Goal: Complete application form

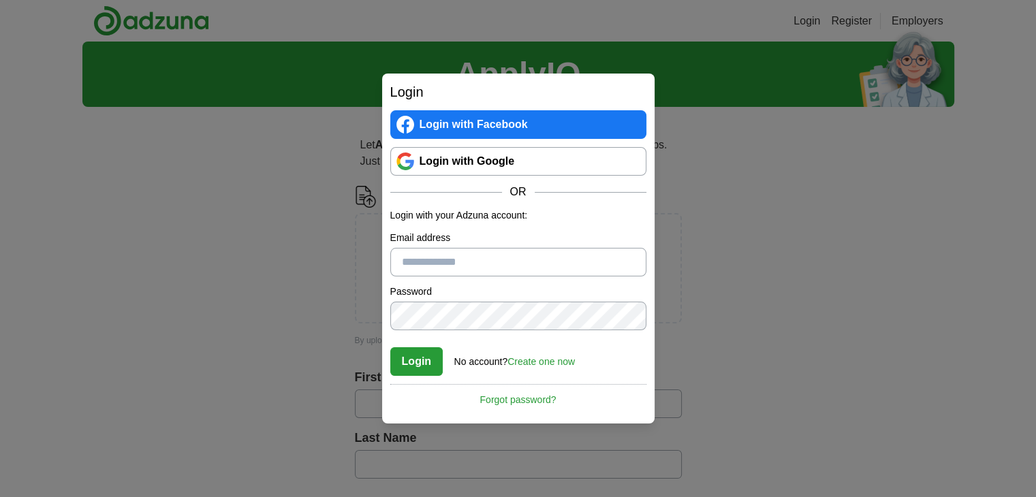
click at [463, 155] on link "Login with Google" at bounding box center [518, 161] width 256 height 29
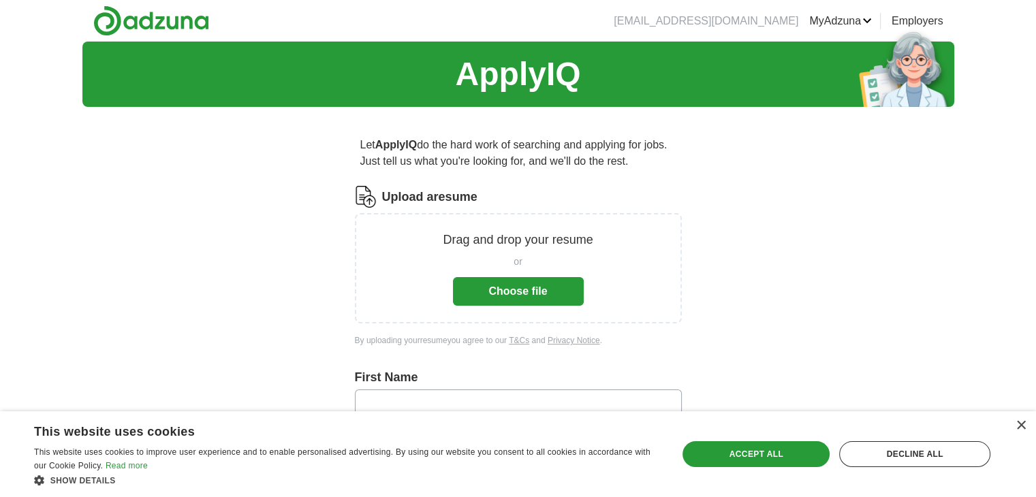
click at [511, 282] on button "Choose file" at bounding box center [518, 291] width 131 height 29
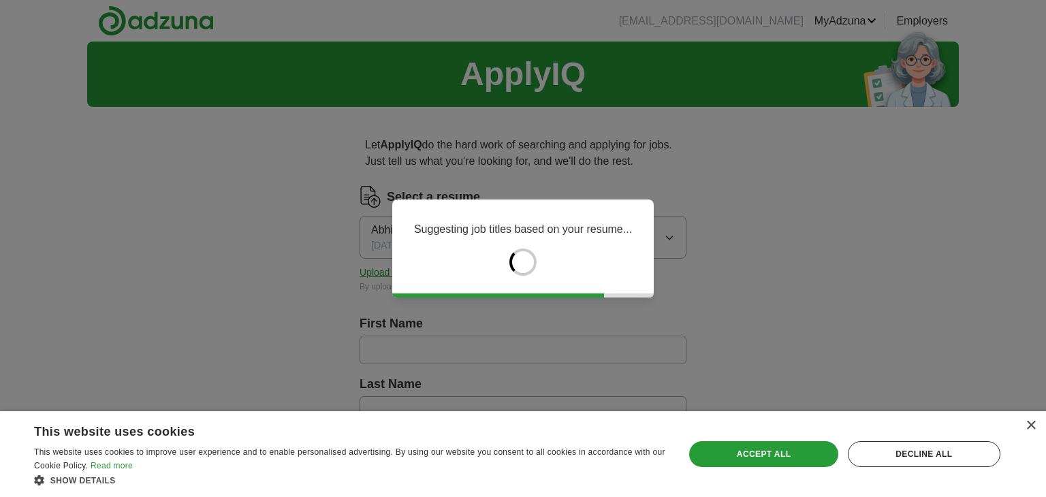
type input "****"
type input "**********"
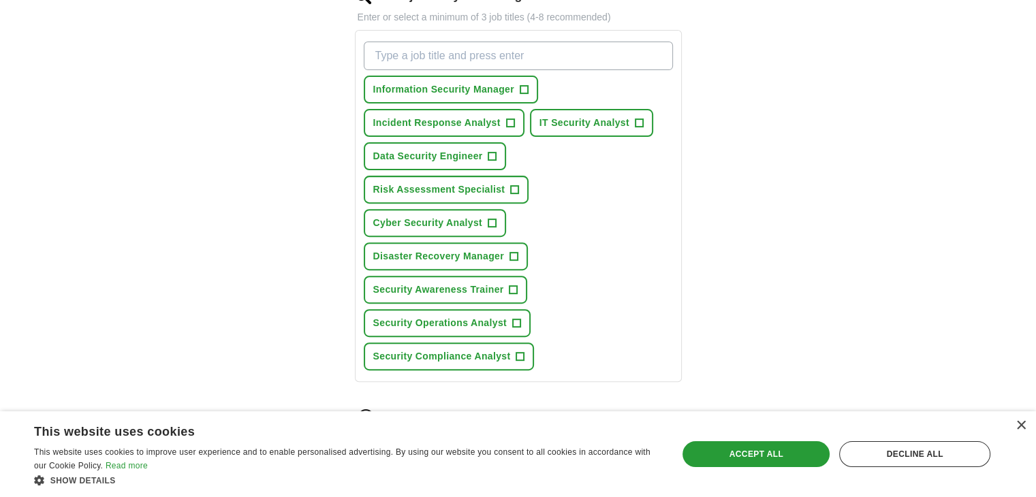
scroll to position [450, 0]
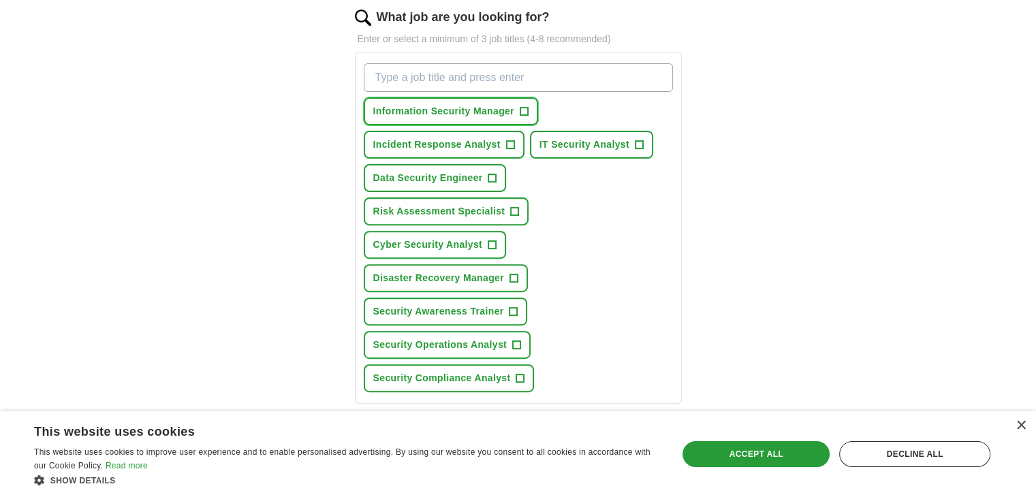
click at [483, 114] on span "Information Security Manager" at bounding box center [443, 111] width 141 height 14
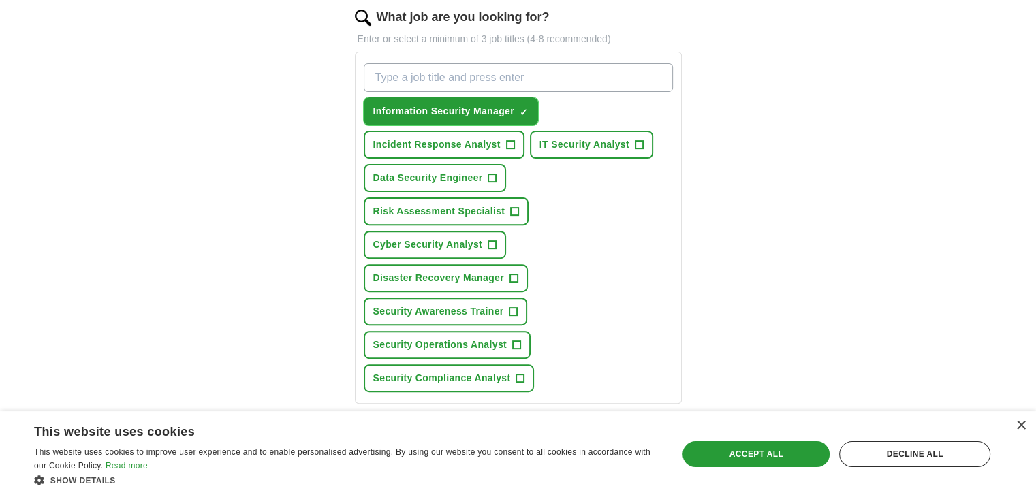
click at [483, 114] on span "Information Security Manager" at bounding box center [443, 111] width 141 height 14
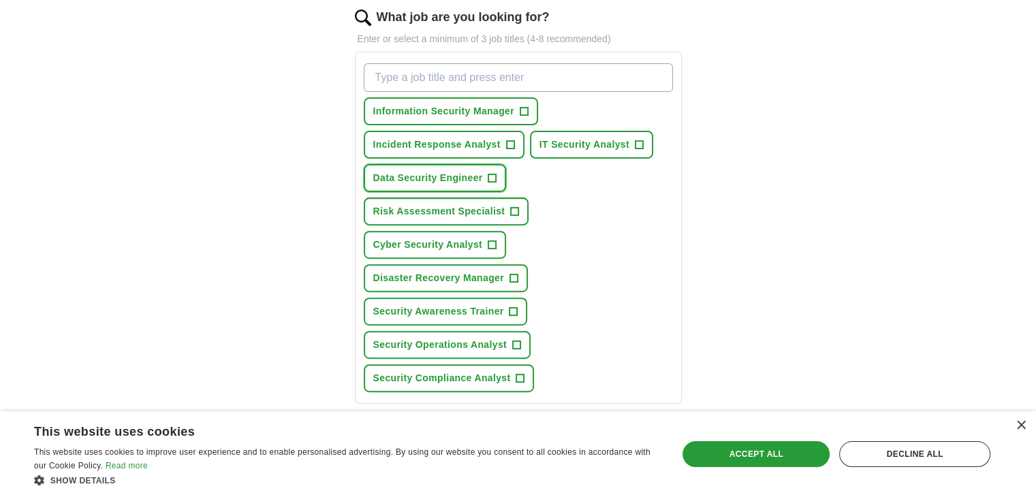
click at [452, 176] on span "Data Security Engineer" at bounding box center [428, 178] width 110 height 14
click at [436, 240] on span "Cyber Security Analyst" at bounding box center [427, 245] width 109 height 14
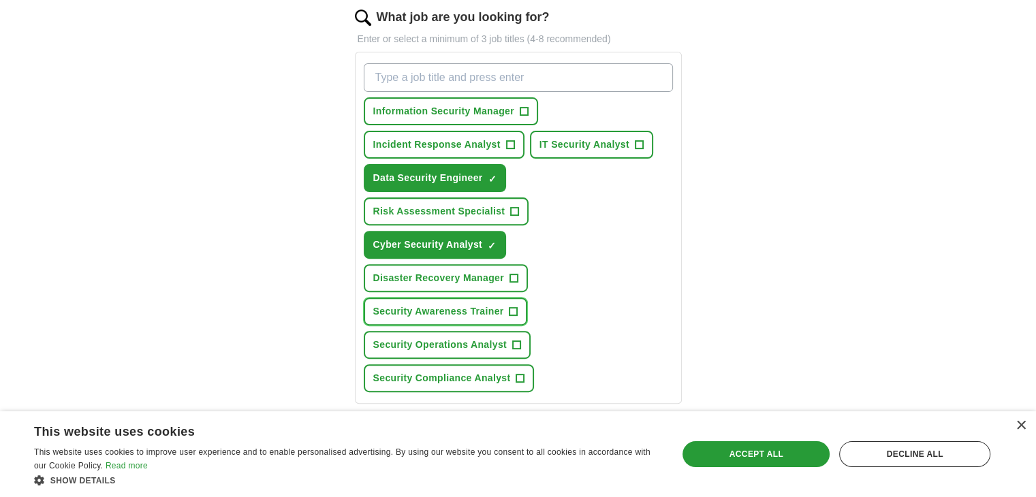
click at [452, 304] on span "Security Awareness Trainer" at bounding box center [438, 311] width 131 height 14
click at [448, 338] on span "Security Operations Analyst" at bounding box center [440, 345] width 134 height 14
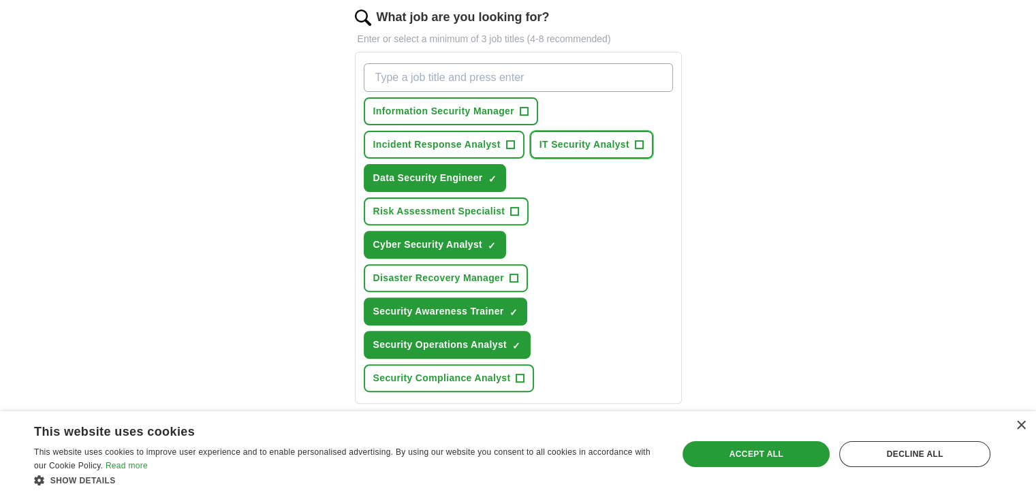
click at [588, 145] on span "IT Security Analyst" at bounding box center [585, 145] width 90 height 14
click at [483, 144] on span "Incident Response Analyst" at bounding box center [436, 145] width 127 height 14
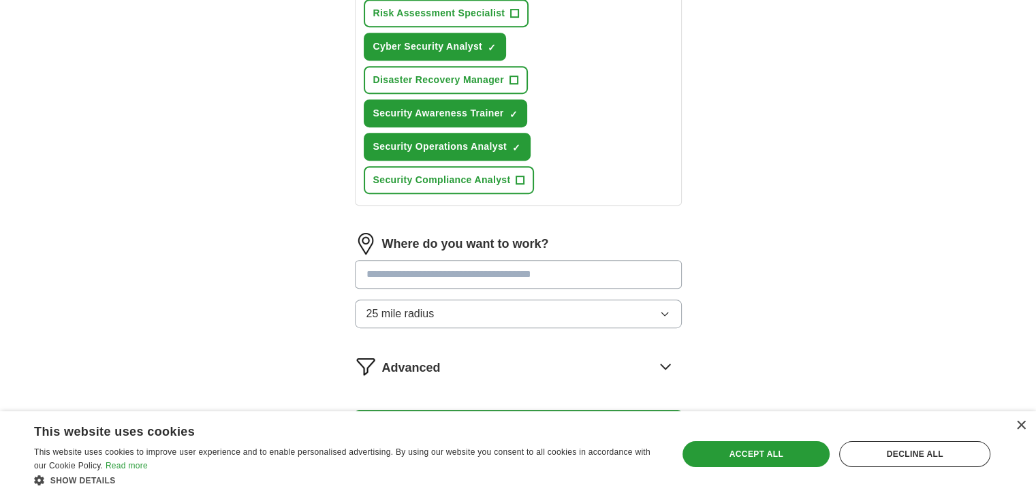
scroll to position [691, 0]
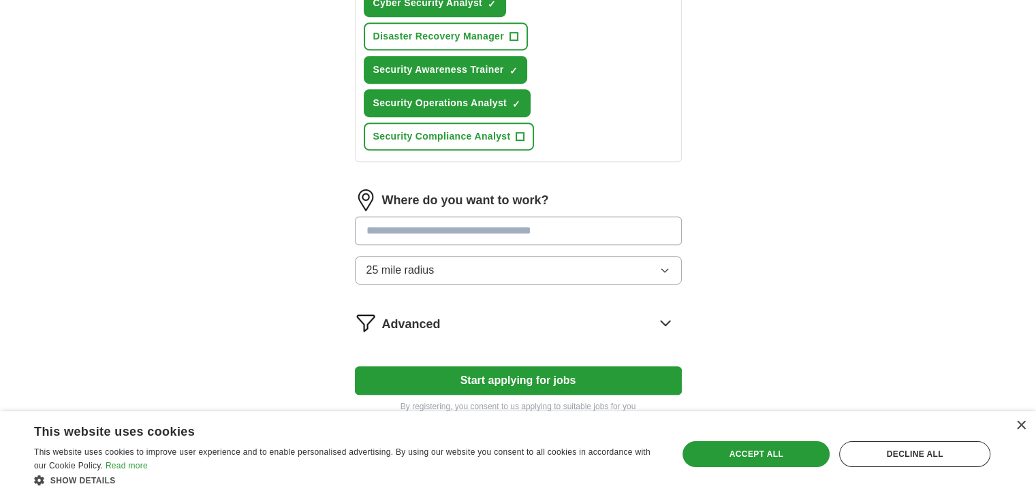
click at [455, 256] on button "25 mile radius" at bounding box center [518, 270] width 327 height 29
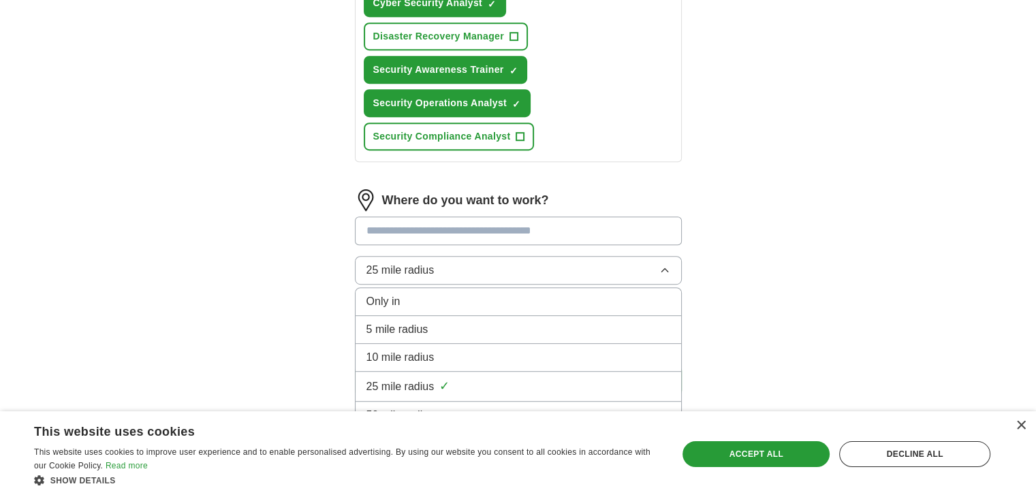
scroll to position [757, 0]
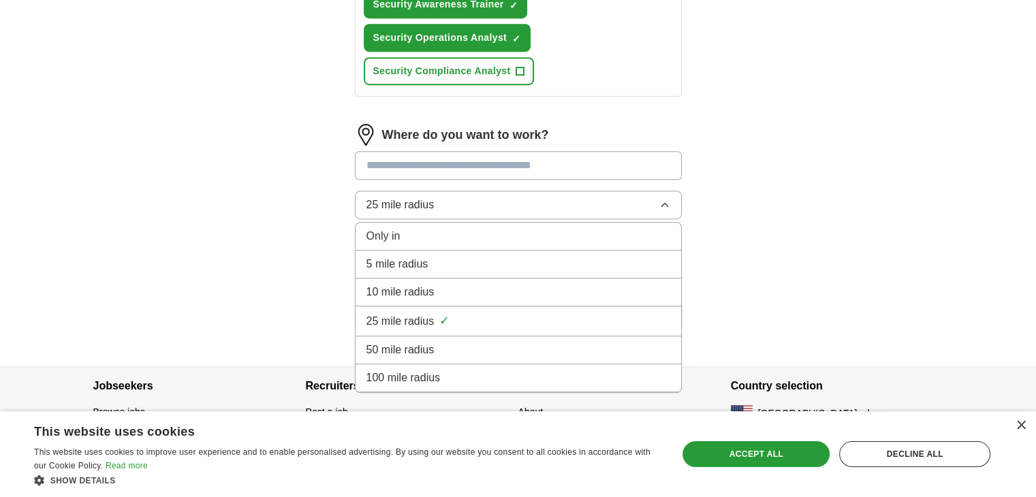
click at [378, 374] on span "100 mile radius" at bounding box center [403, 378] width 74 height 16
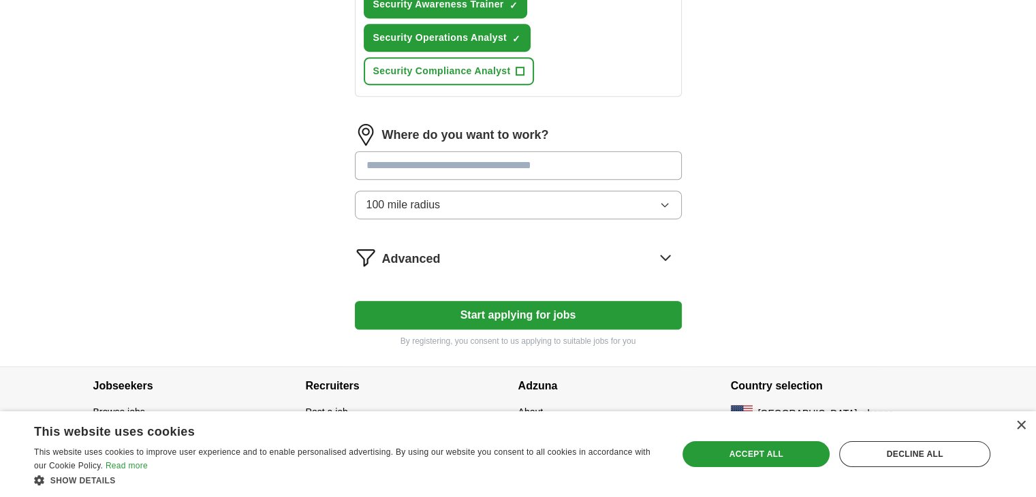
click at [435, 311] on button "Start applying for jobs" at bounding box center [518, 315] width 327 height 29
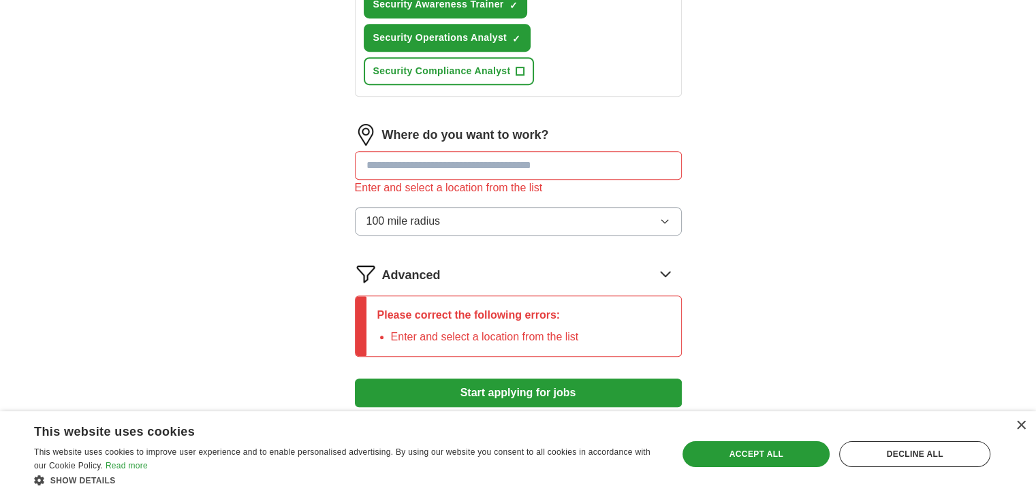
click at [429, 172] on input "text" at bounding box center [518, 165] width 327 height 29
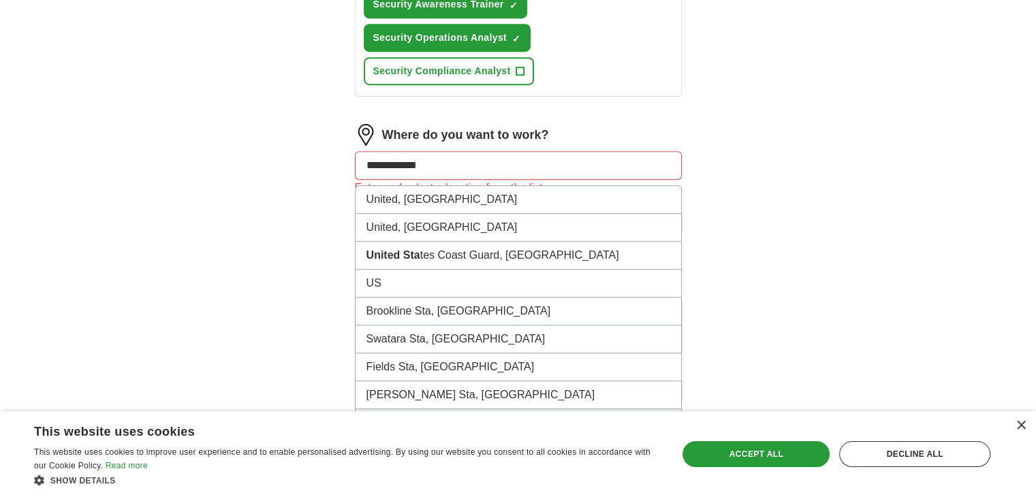
type input "**********"
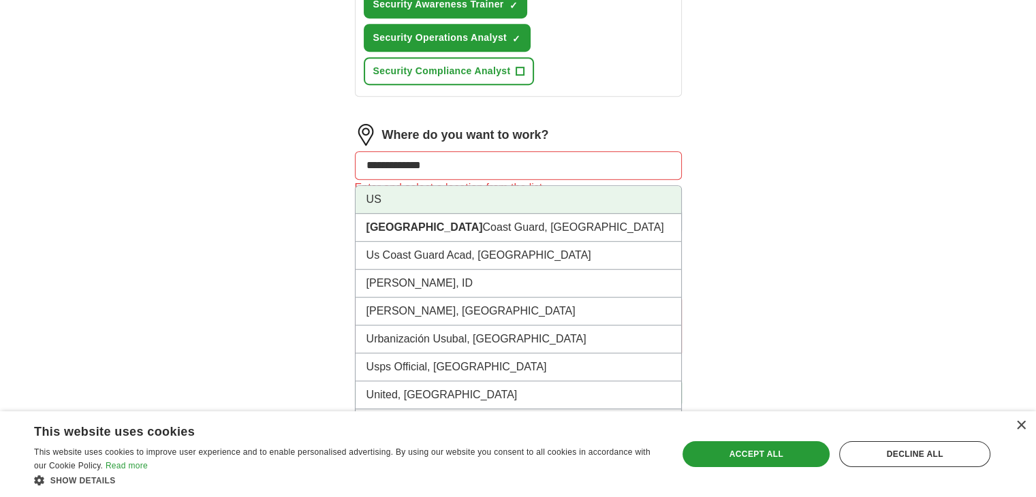
click at [382, 188] on li "US" at bounding box center [519, 200] width 326 height 28
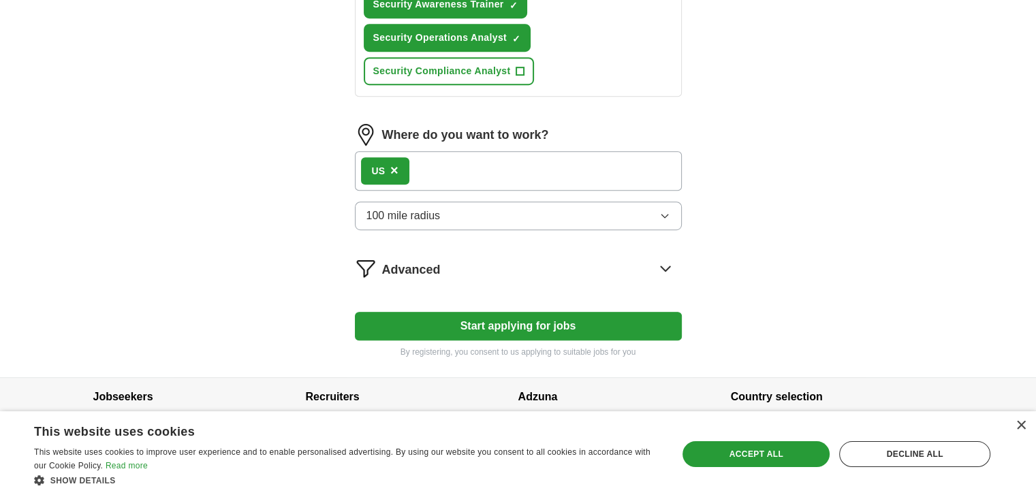
click at [510, 314] on button "Start applying for jobs" at bounding box center [518, 326] width 327 height 29
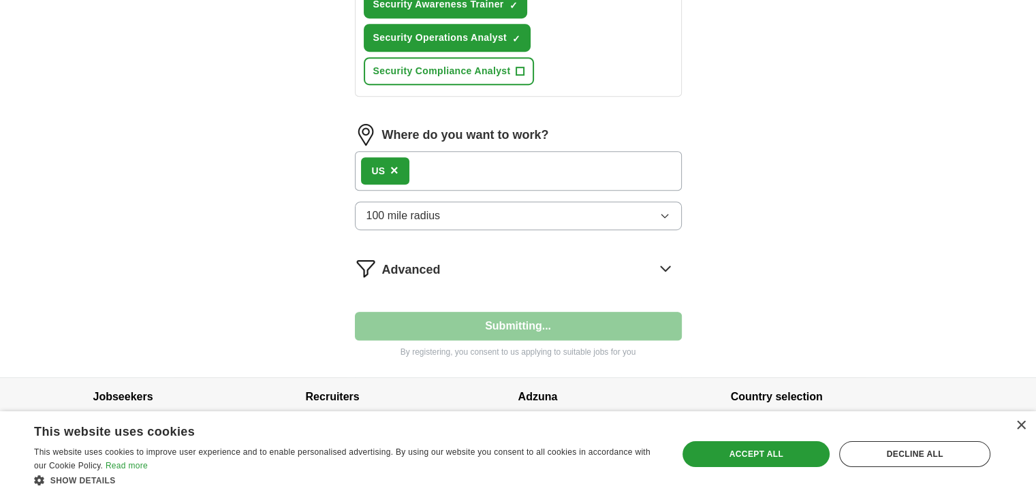
select select "**"
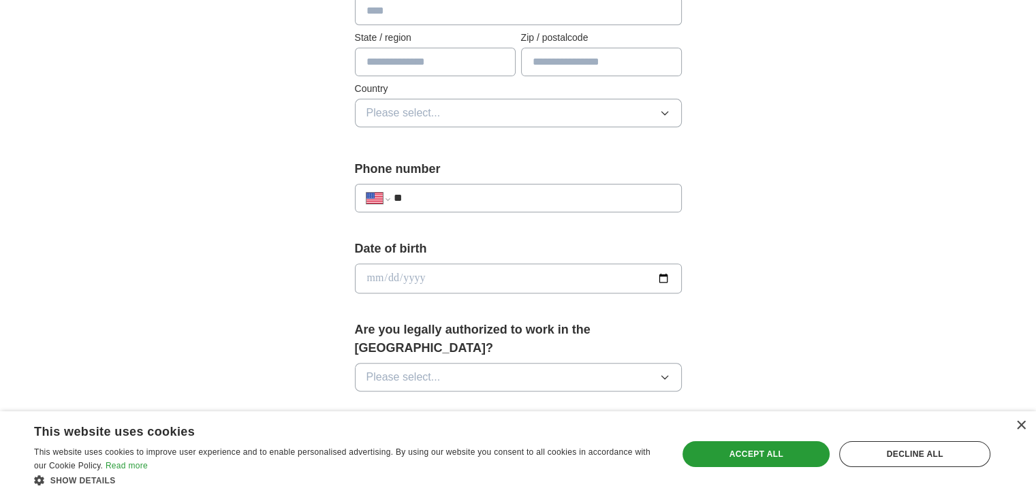
scroll to position [392, 0]
click at [461, 198] on input "**" at bounding box center [531, 197] width 277 height 16
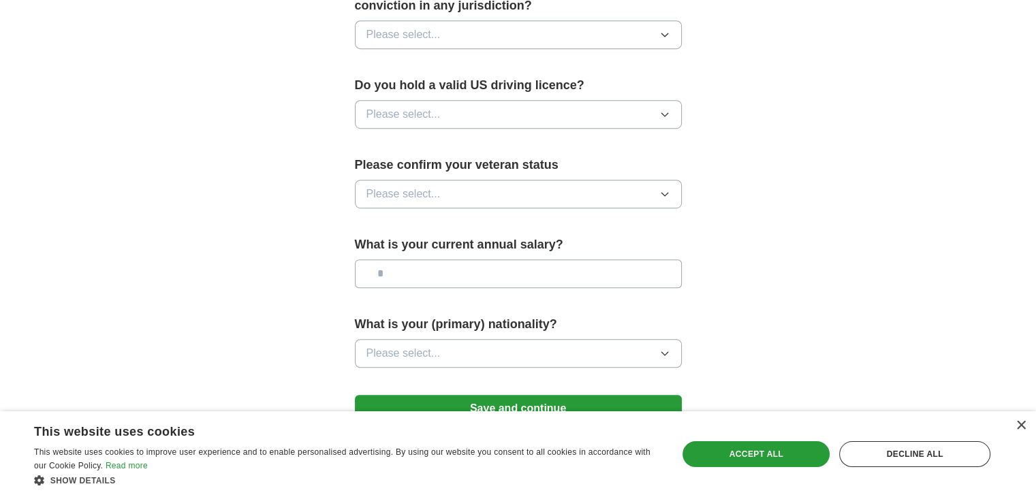
scroll to position [900, 0]
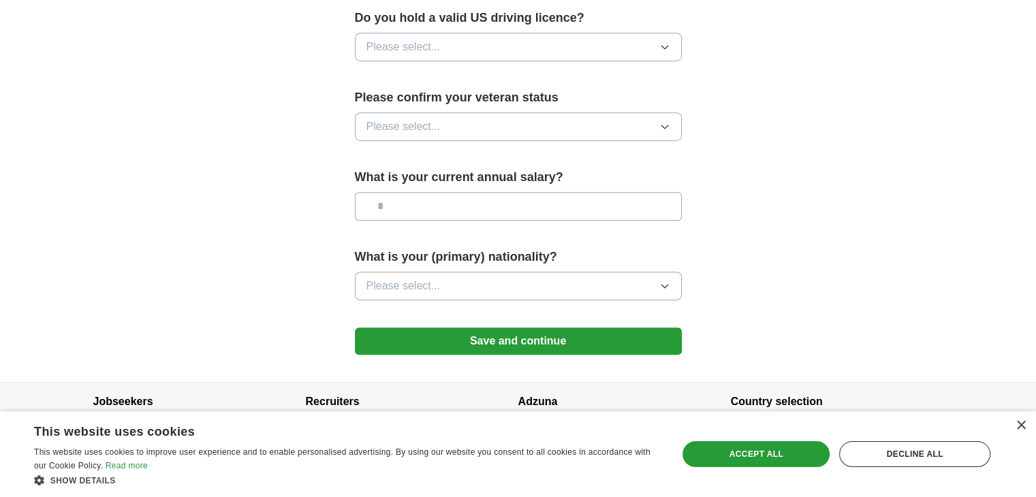
click at [493, 328] on button "Save and continue" at bounding box center [518, 341] width 327 height 27
